Goal: Entertainment & Leisure: Consume media (video, audio)

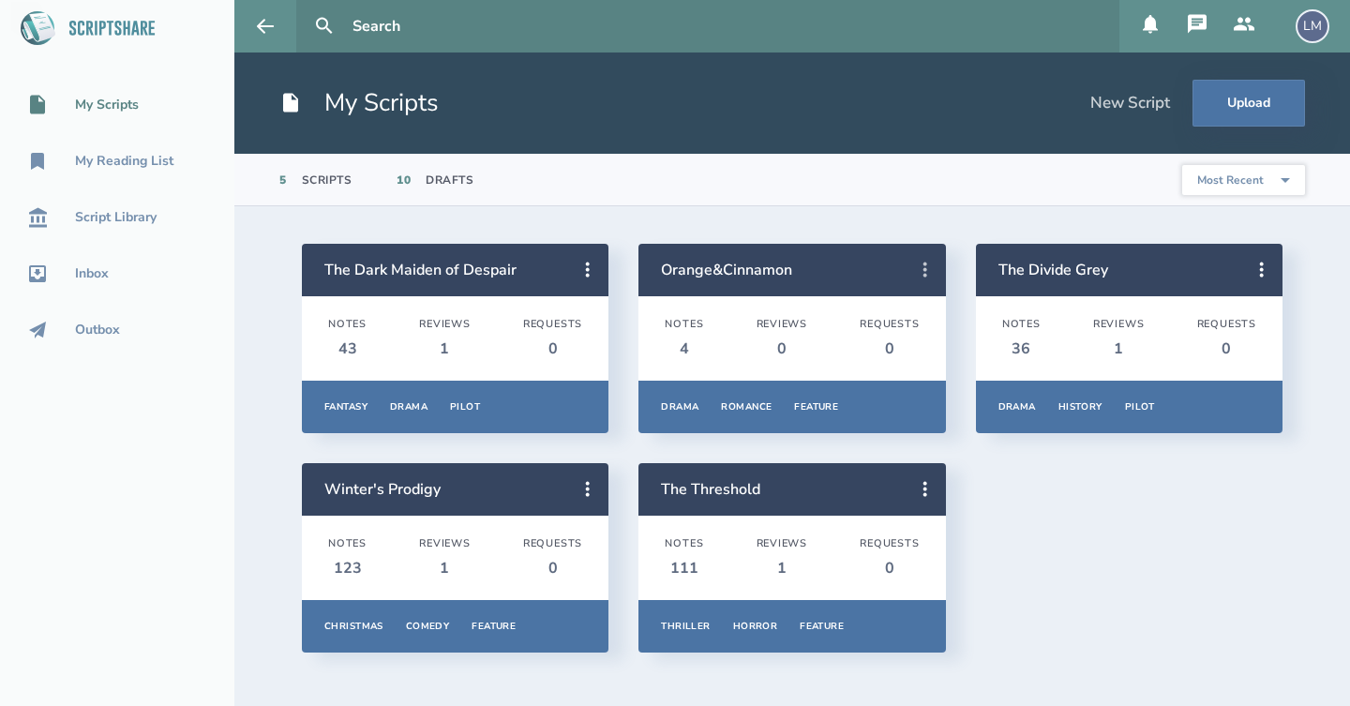
click at [931, 262] on icon at bounding box center [925, 270] width 22 height 22
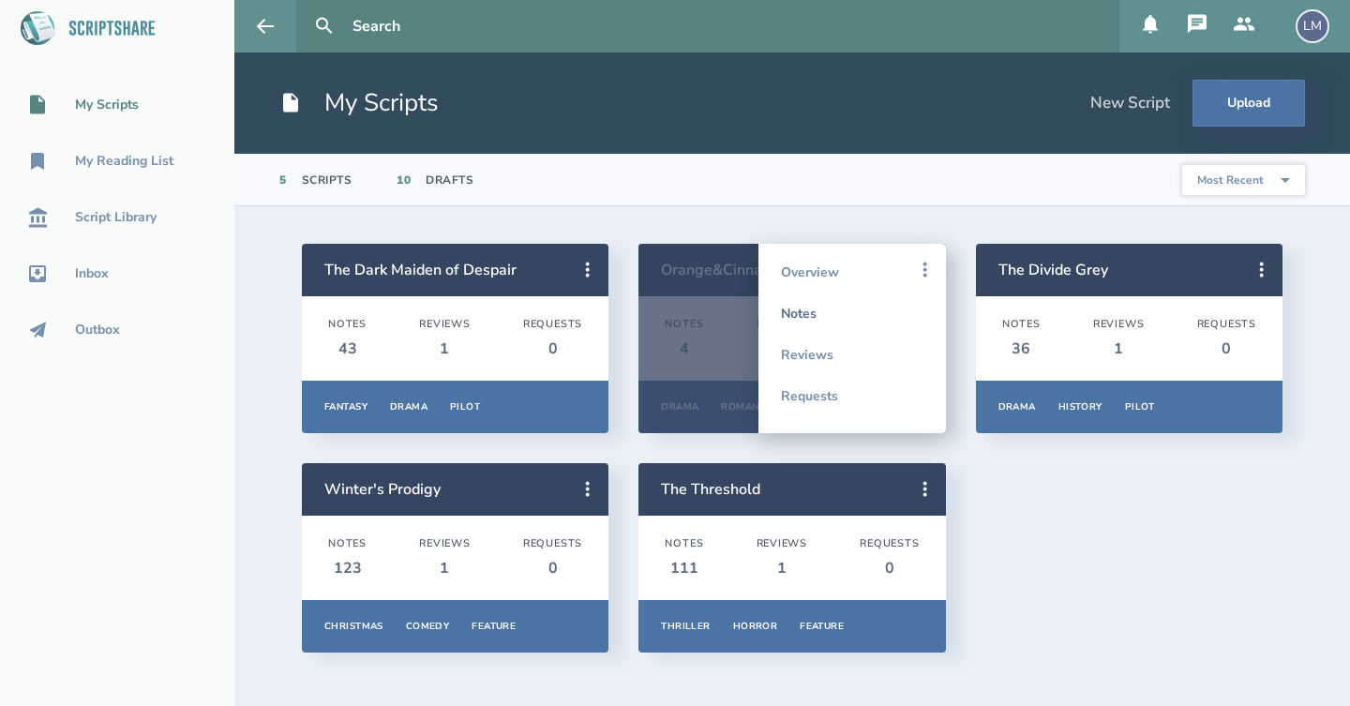
click at [857, 306] on link "Notes" at bounding box center [852, 312] width 142 height 41
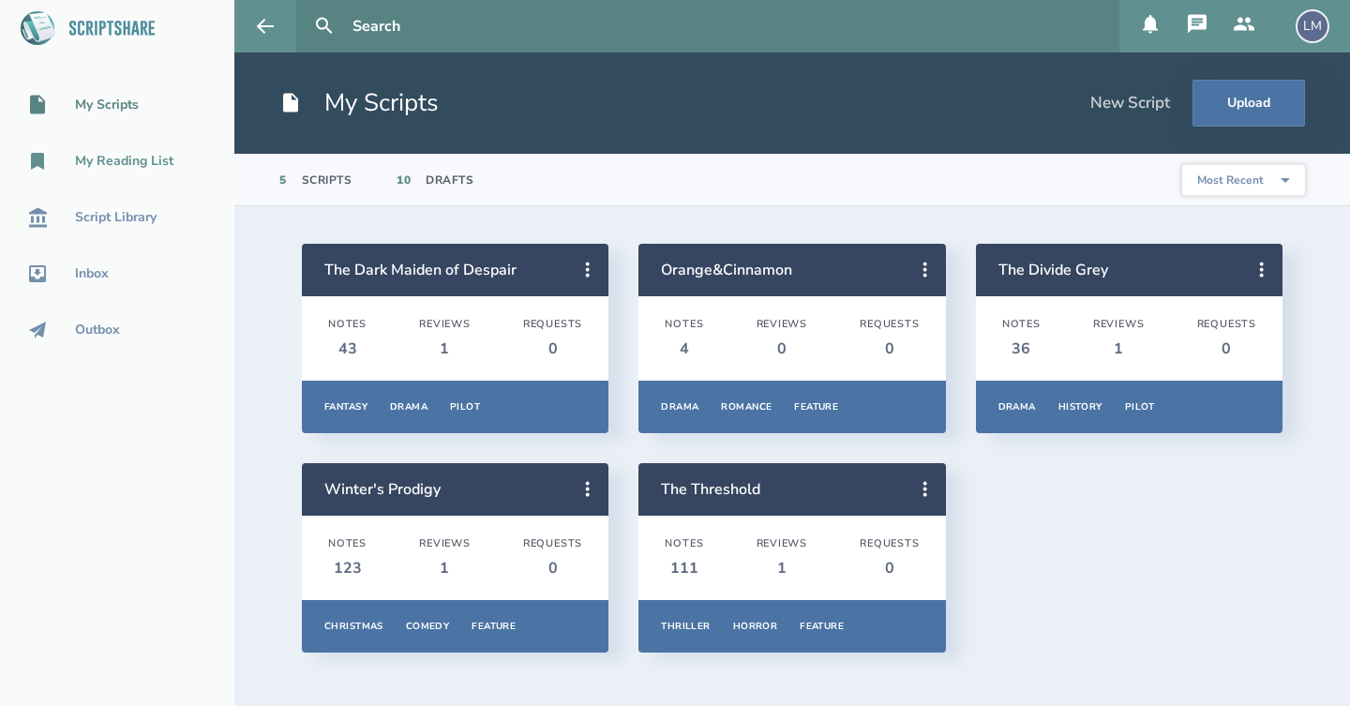
click at [124, 163] on div "My Reading List" at bounding box center [124, 161] width 98 height 15
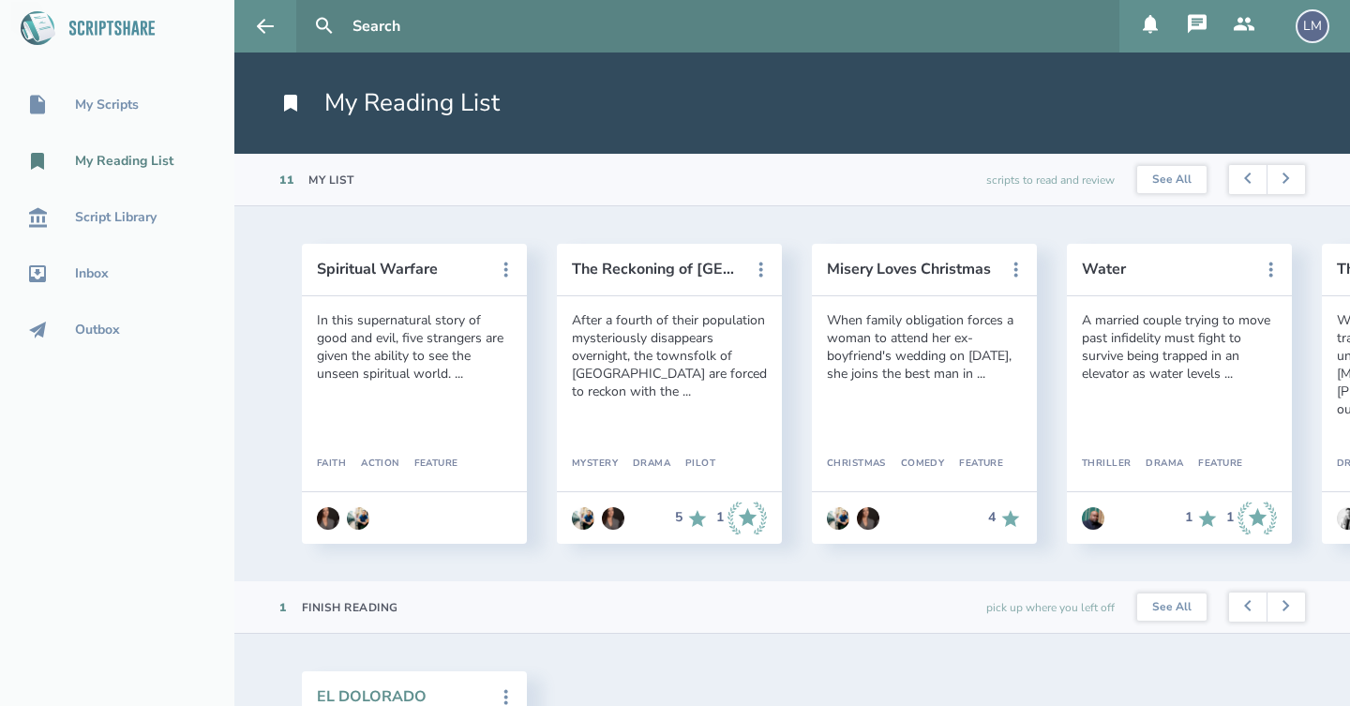
click at [376, 694] on button "EL DOLORADO" at bounding box center [401, 696] width 169 height 17
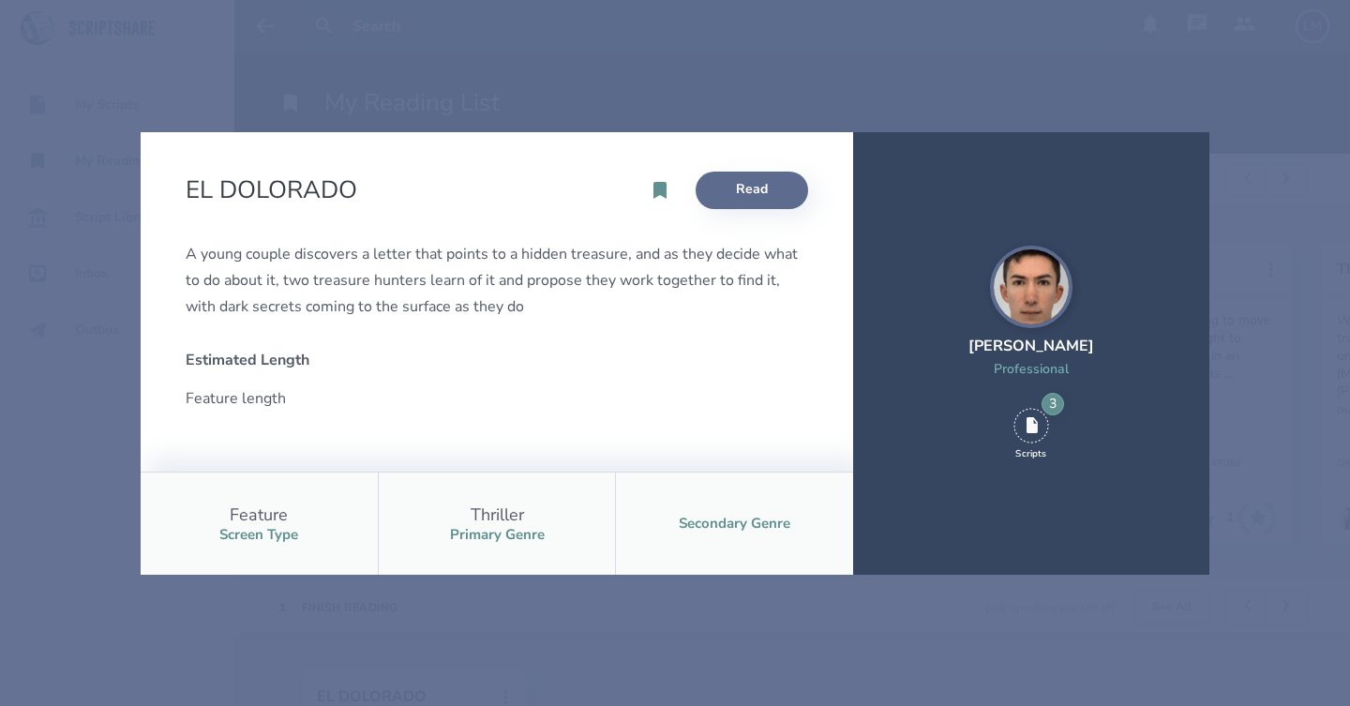
click at [737, 184] on link "Read" at bounding box center [751, 190] width 112 height 37
